Goal: Task Accomplishment & Management: Use online tool/utility

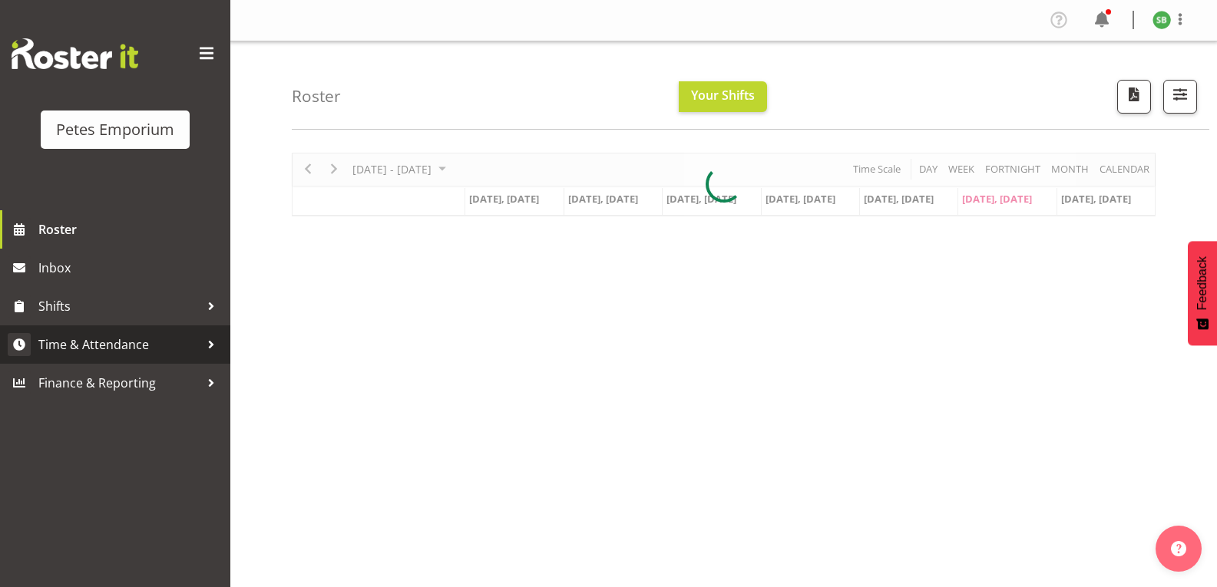
click at [67, 348] on span "Time & Attendance" at bounding box center [118, 344] width 161 height 23
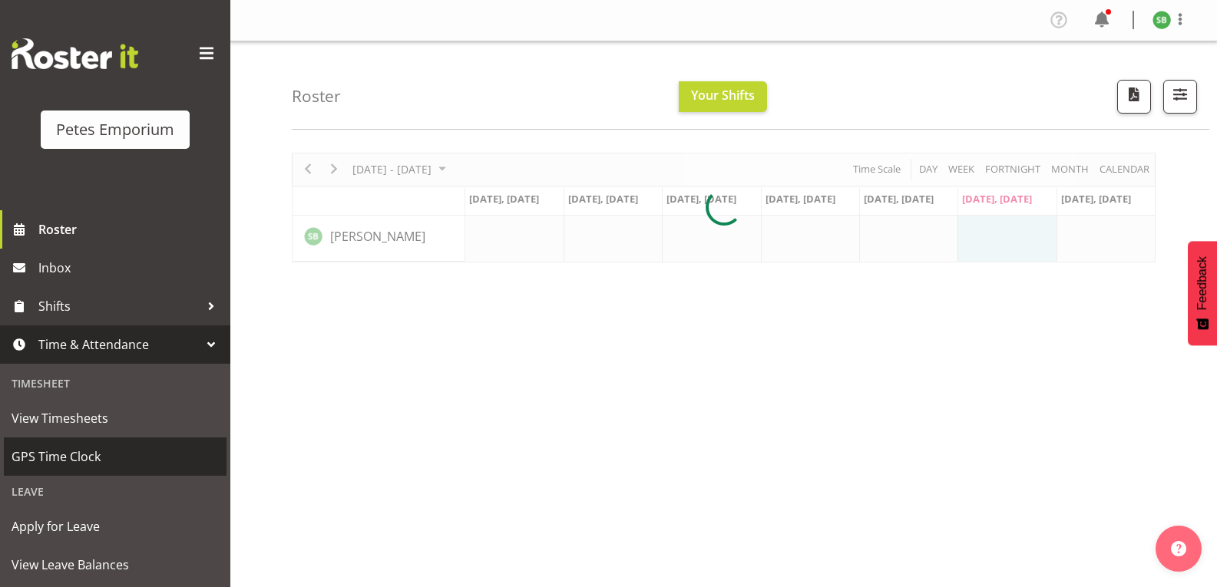
click at [72, 451] on span "GPS Time Clock" at bounding box center [115, 456] width 207 height 23
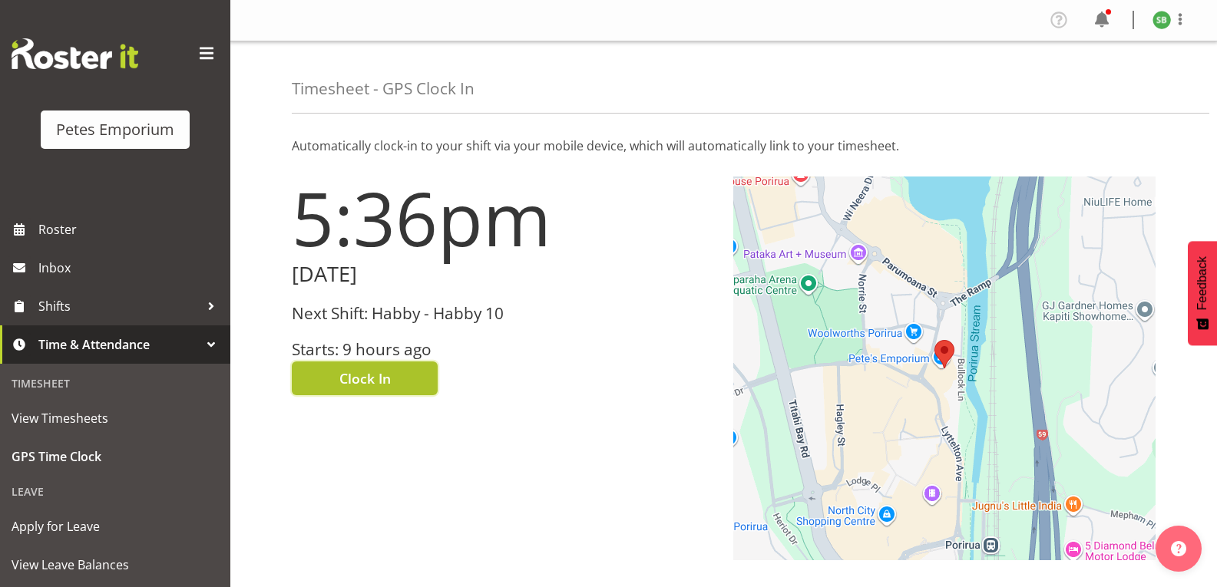
click at [365, 373] on span "Clock In" at bounding box center [364, 379] width 51 height 20
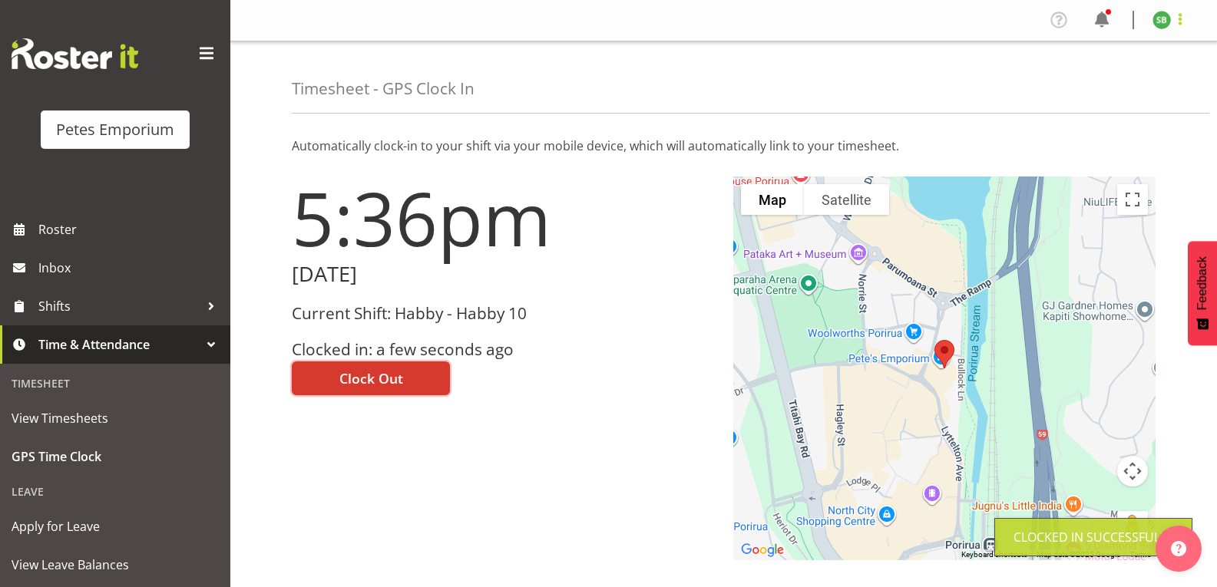
click at [1180, 14] on span at bounding box center [1180, 19] width 18 height 18
click at [1081, 87] on link "Log Out" at bounding box center [1115, 81] width 147 height 28
